Goal: Task Accomplishment & Management: Manage account settings

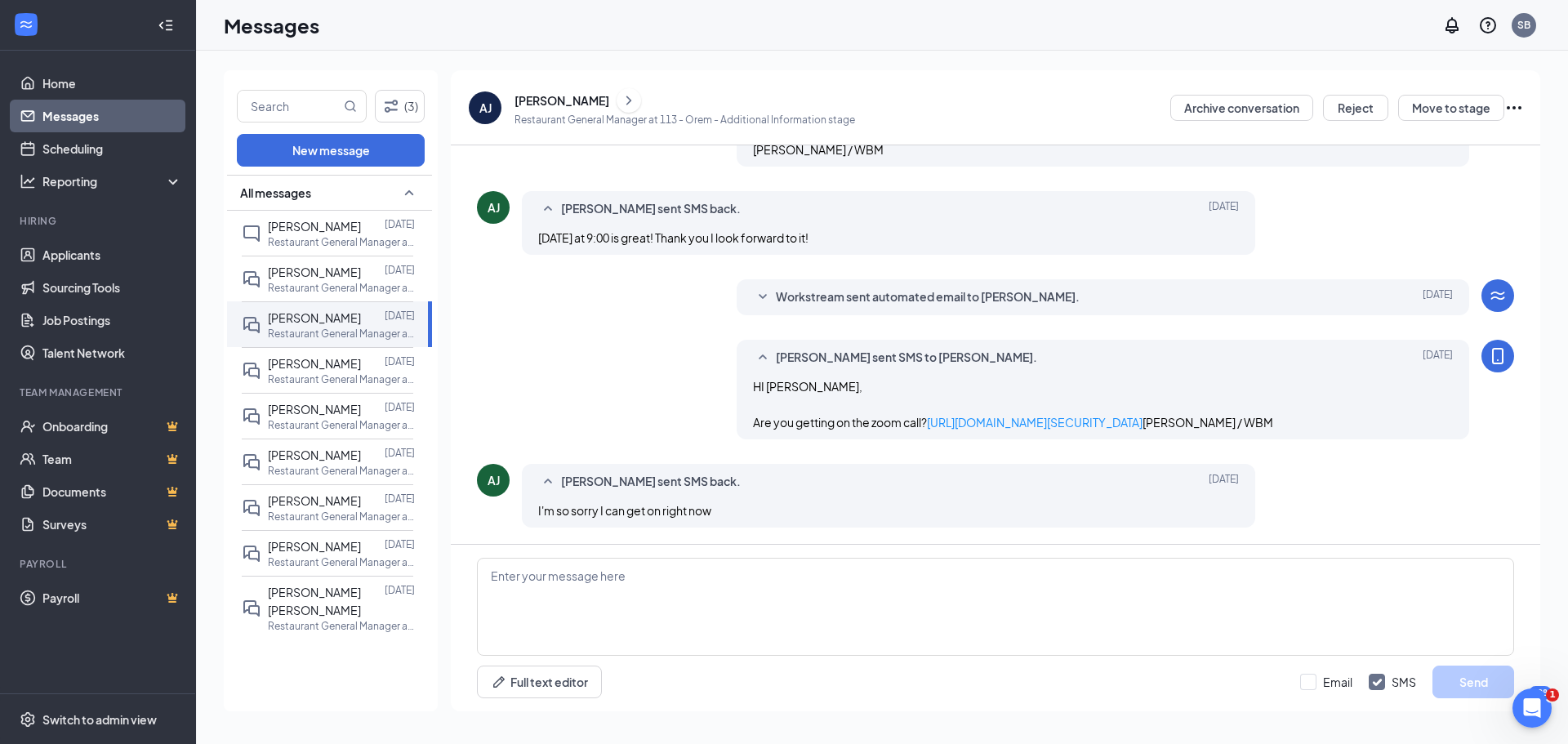
scroll to position [1253, 0]
click at [318, 286] on p "Restaurant General Manager at 113 - Orem" at bounding box center [342, 287] width 147 height 14
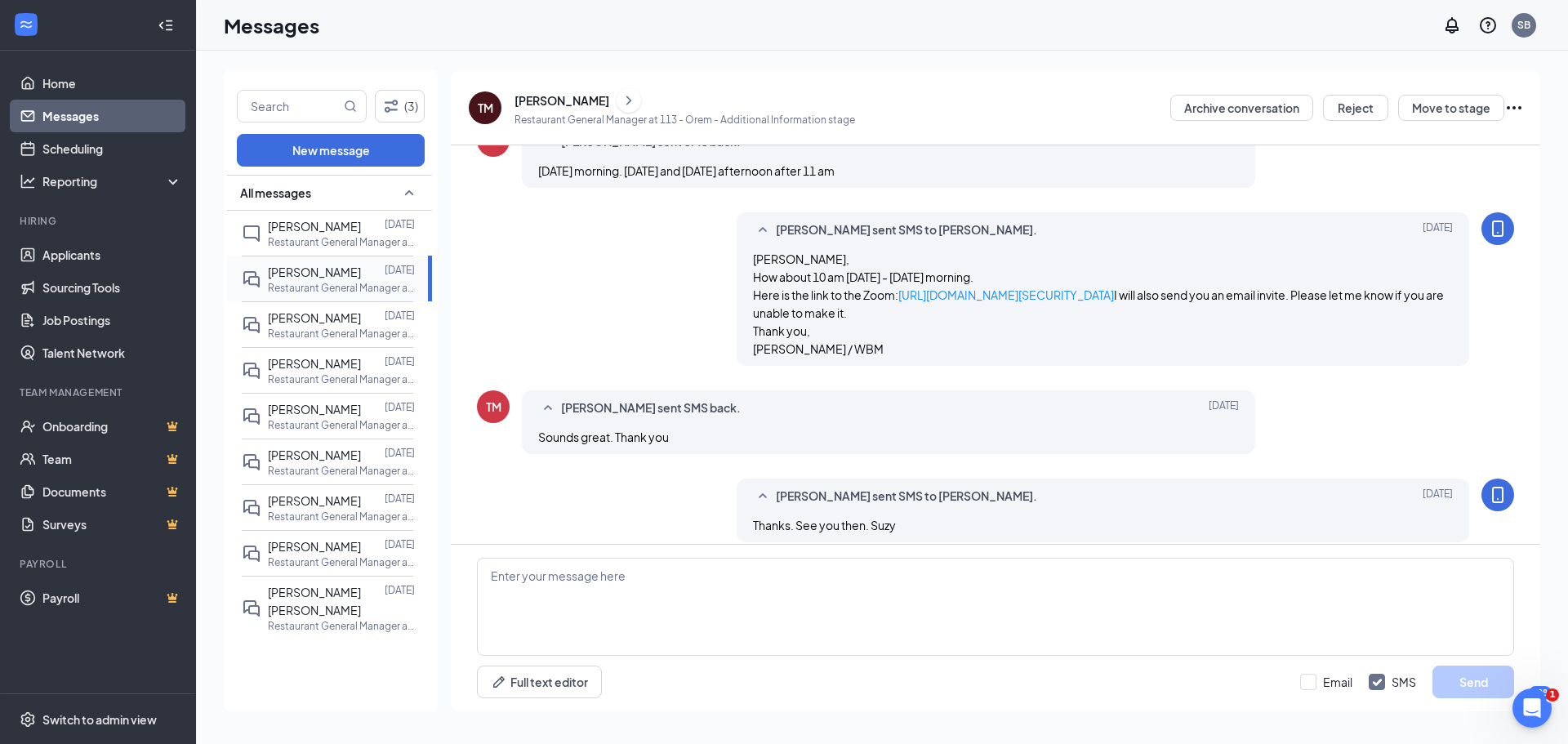
scroll to position [933, 0]
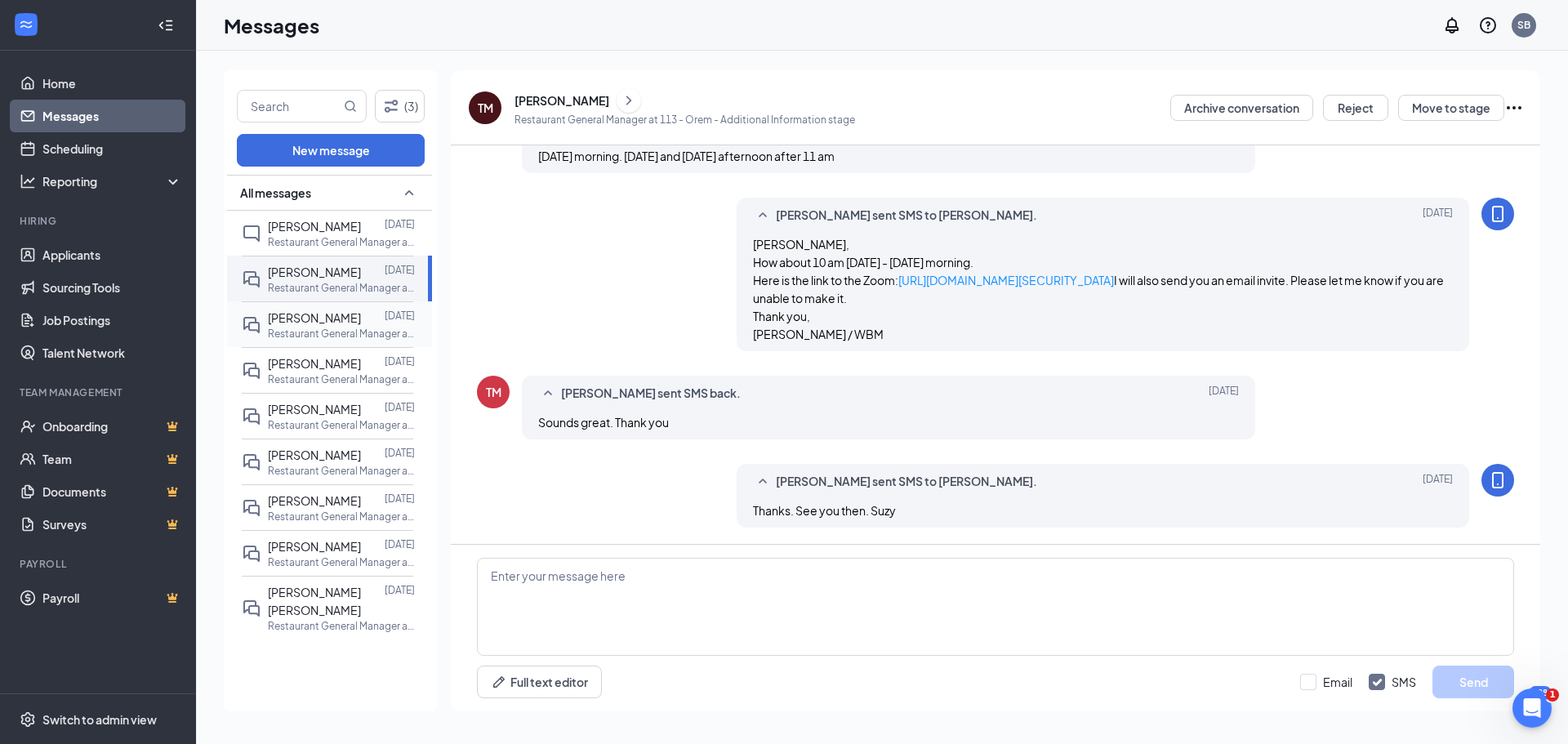
click at [322, 318] on span "[PERSON_NAME]" at bounding box center [315, 317] width 93 height 15
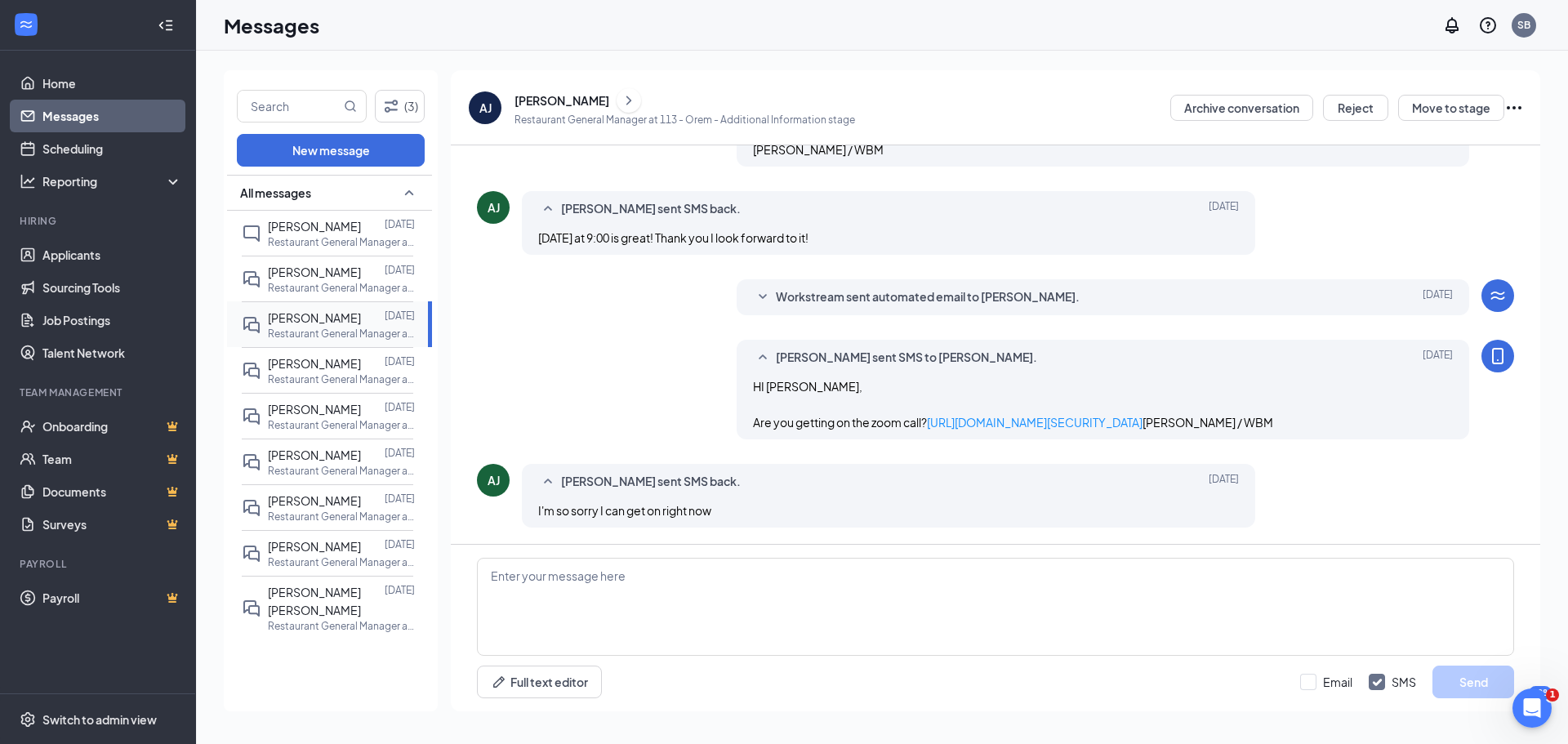
scroll to position [1253, 0]
click at [331, 365] on span "[PERSON_NAME]" at bounding box center [315, 364] width 93 height 15
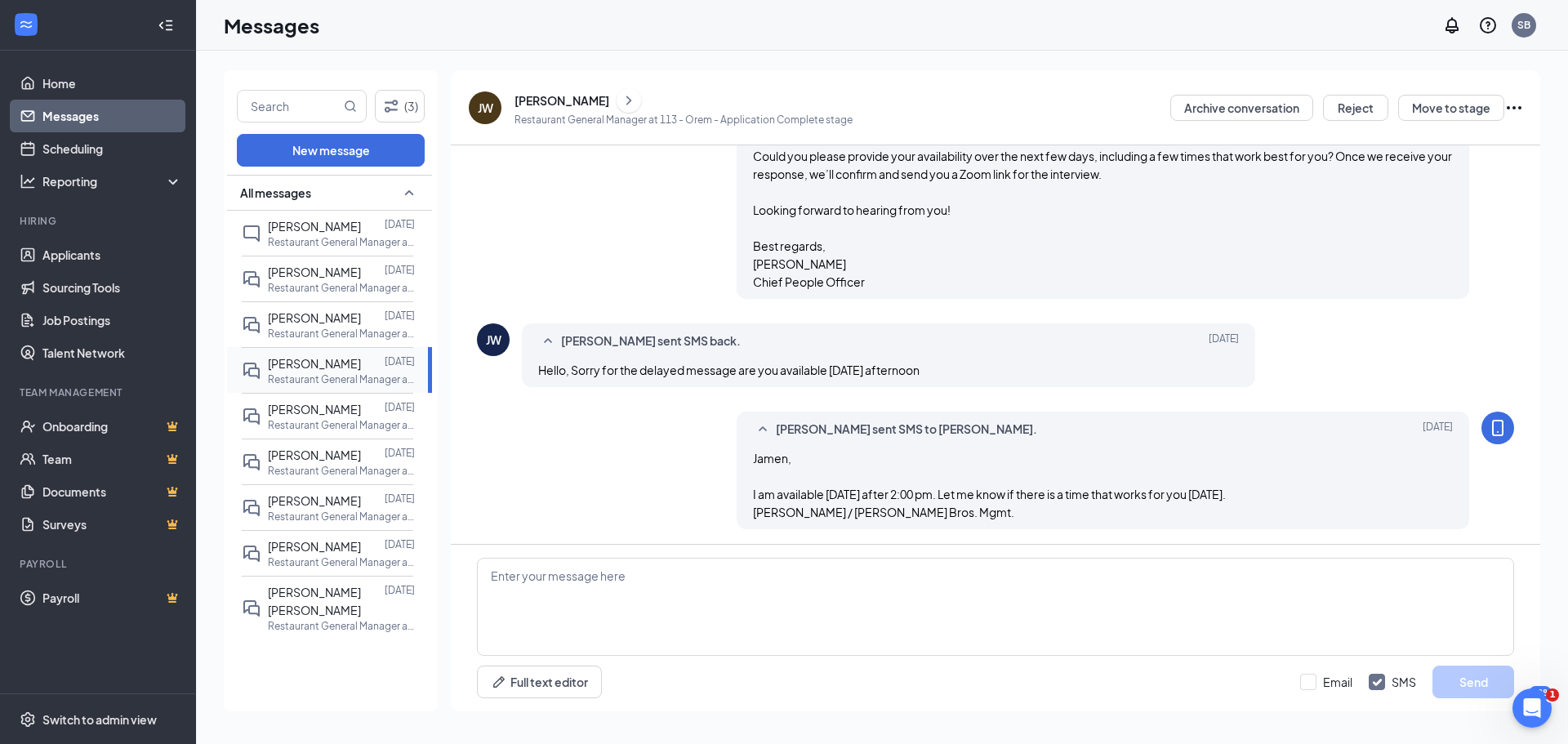
scroll to position [655, 0]
click at [341, 418] on p "Restaurant General Manager at 113 - Orem" at bounding box center [342, 425] width 147 height 14
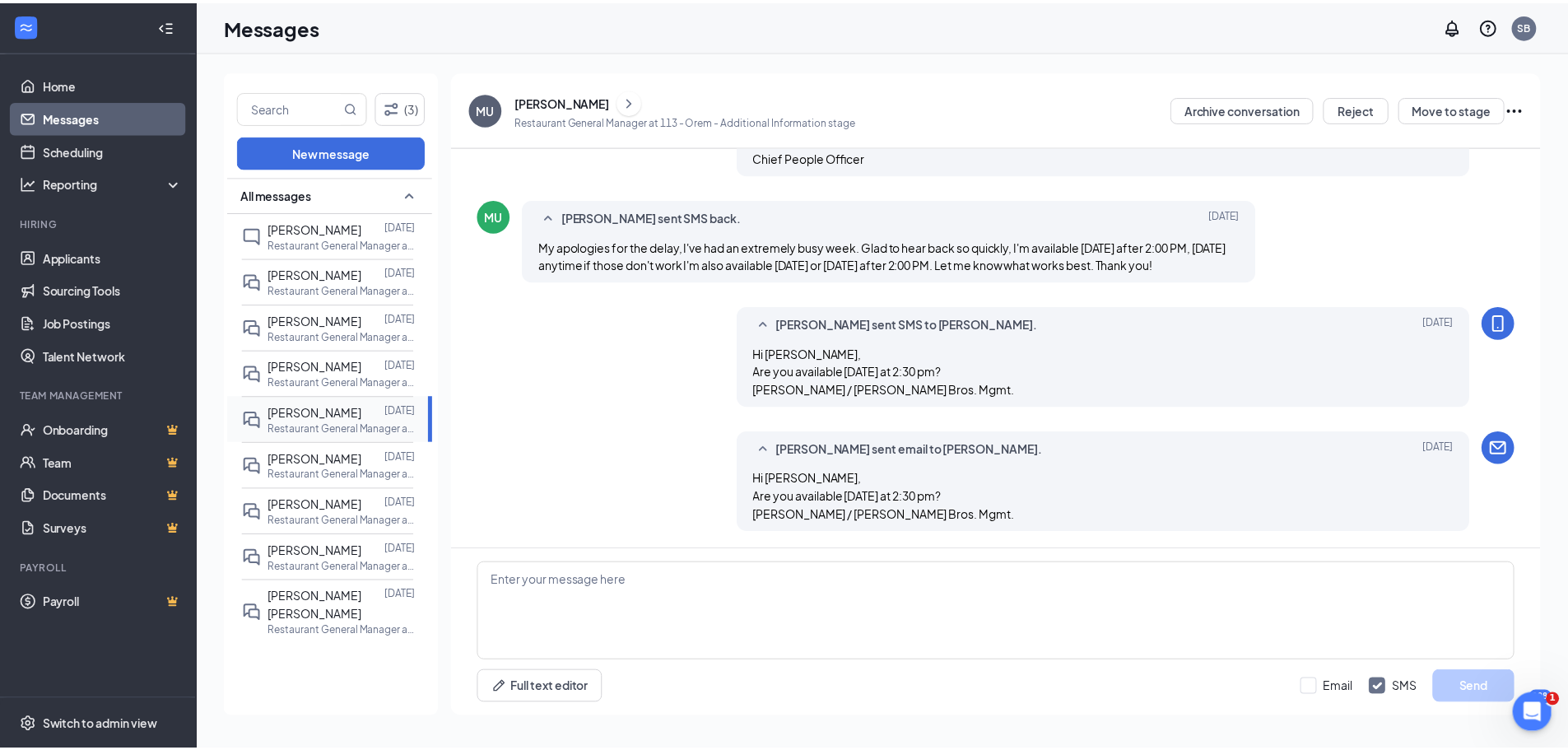
scroll to position [943, 0]
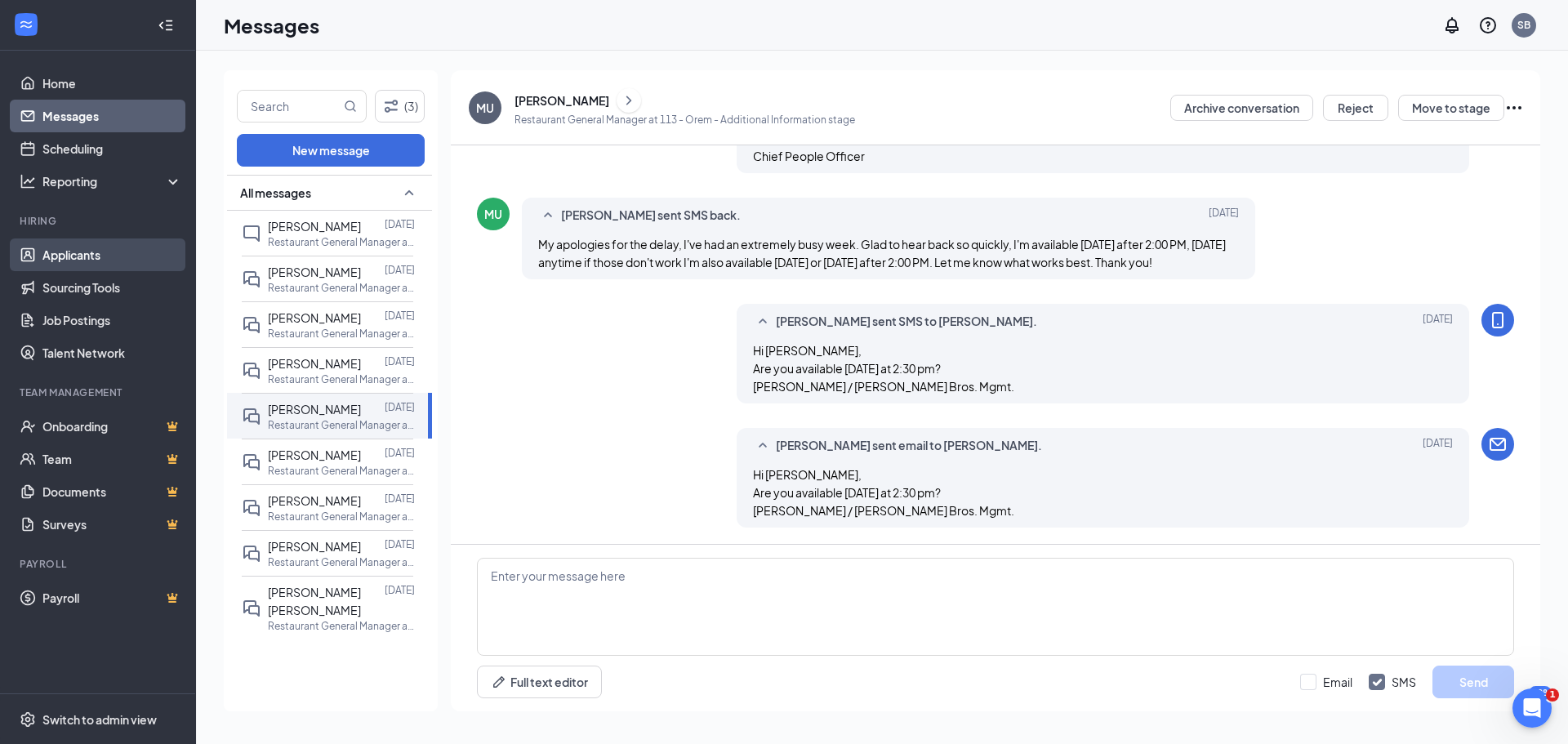
click at [75, 253] on link "Applicants" at bounding box center [113, 255] width 140 height 33
